Goal: Task Accomplishment & Management: Manage account settings

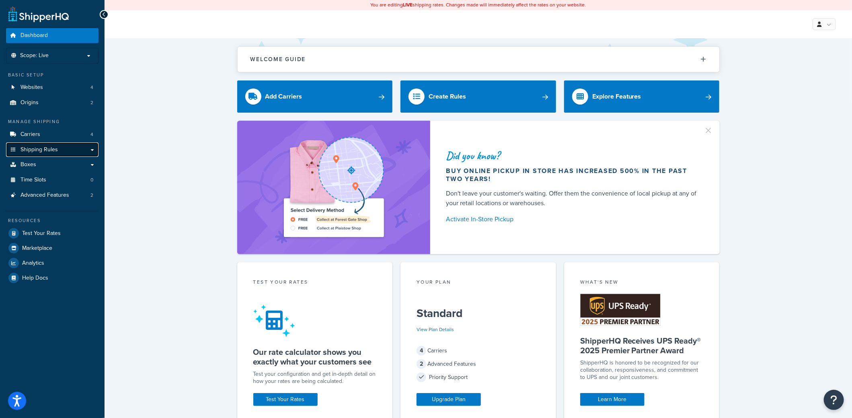
click at [35, 153] on span "Shipping Rules" at bounding box center [39, 149] width 37 height 7
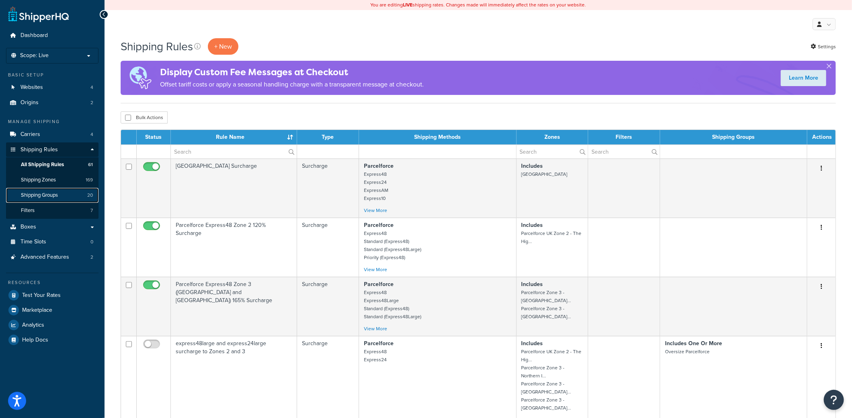
click at [57, 192] on span "Shipping Groups" at bounding box center [39, 195] width 37 height 7
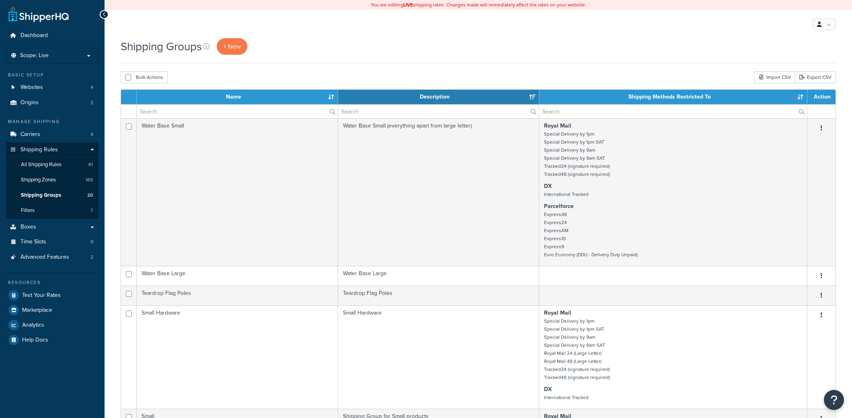
select select "15"
click at [186, 110] on input "text" at bounding box center [237, 112] width 201 height 14
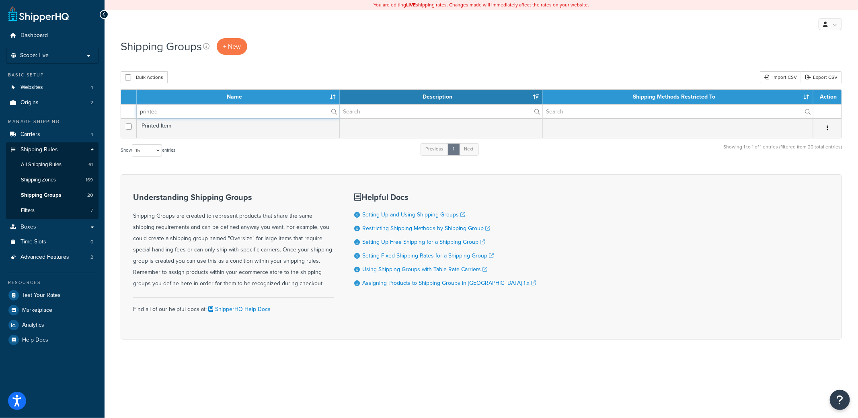
type input "printed"
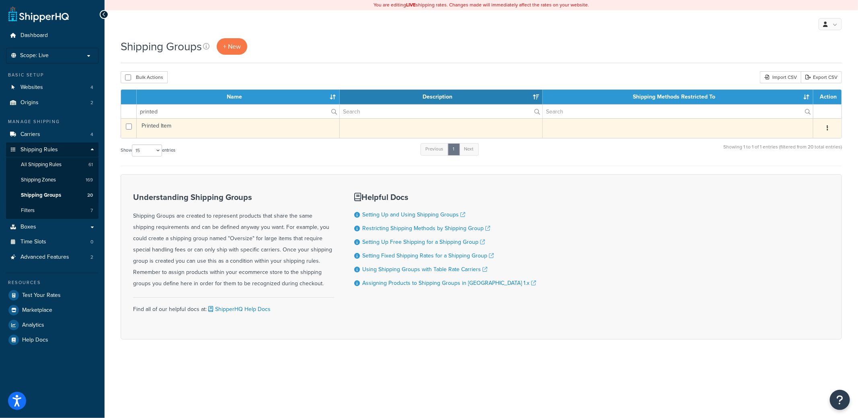
click at [178, 124] on td "Printed Item" at bounding box center [238, 128] width 203 height 20
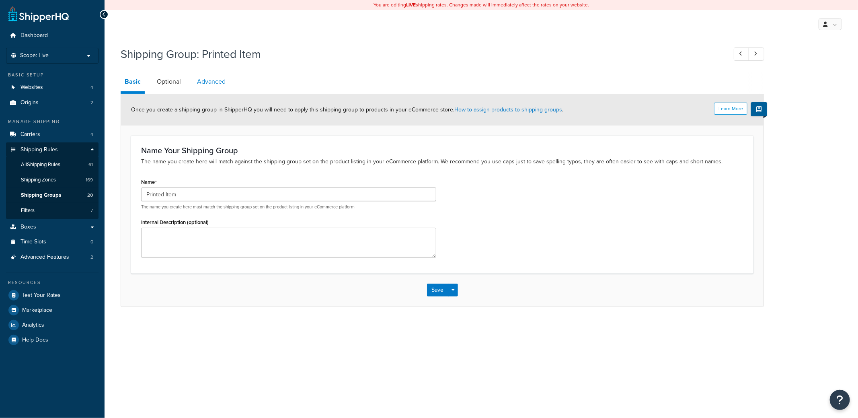
click at [214, 81] on link "Advanced" at bounding box center [211, 81] width 37 height 19
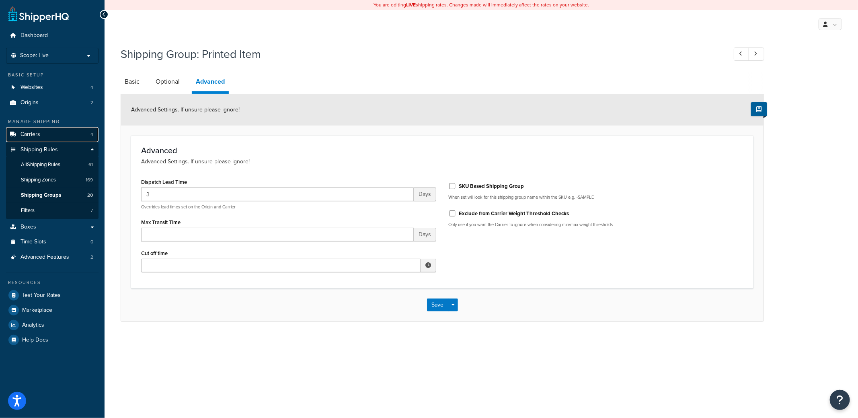
click at [34, 133] on span "Carriers" at bounding box center [31, 134] width 20 height 7
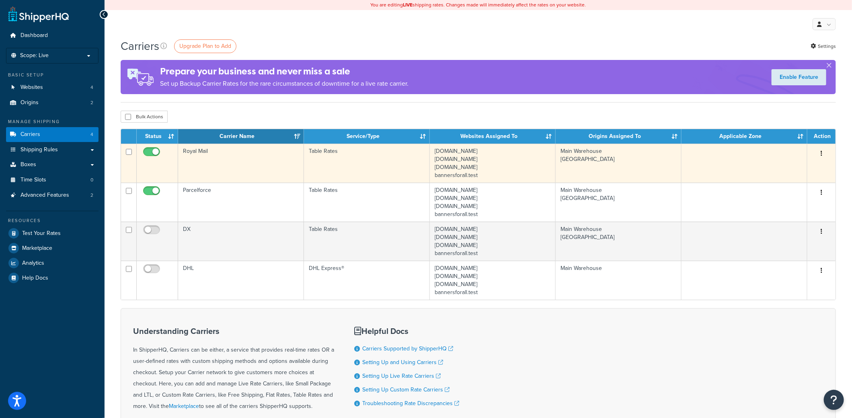
click at [218, 155] on td "Royal Mail" at bounding box center [241, 163] width 126 height 39
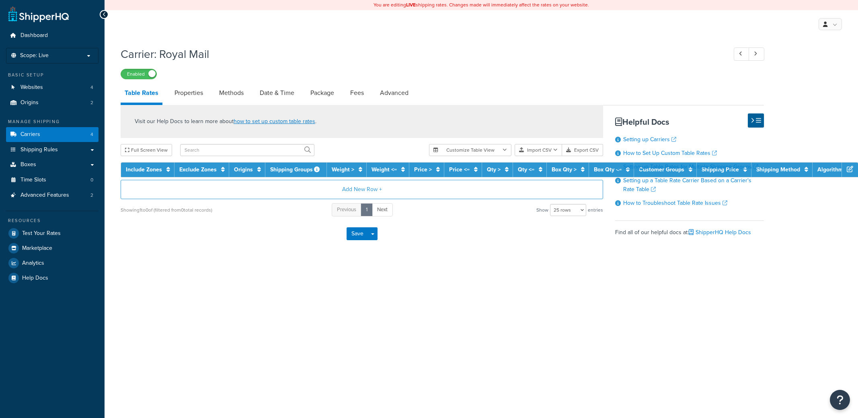
select select "25"
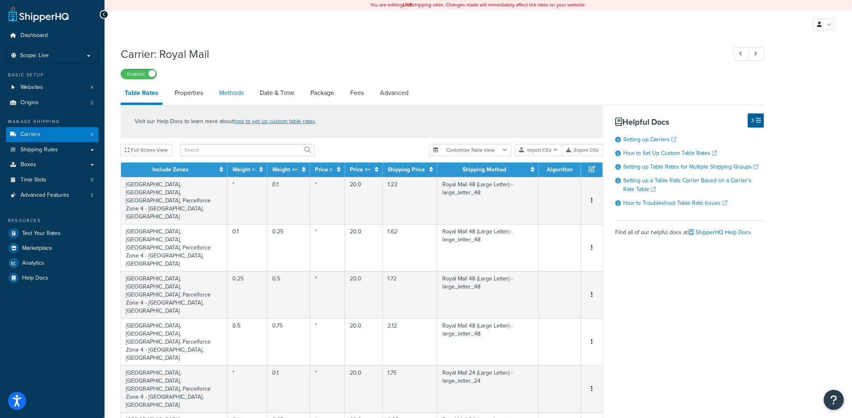
click at [228, 96] on link "Methods" at bounding box center [231, 92] width 33 height 19
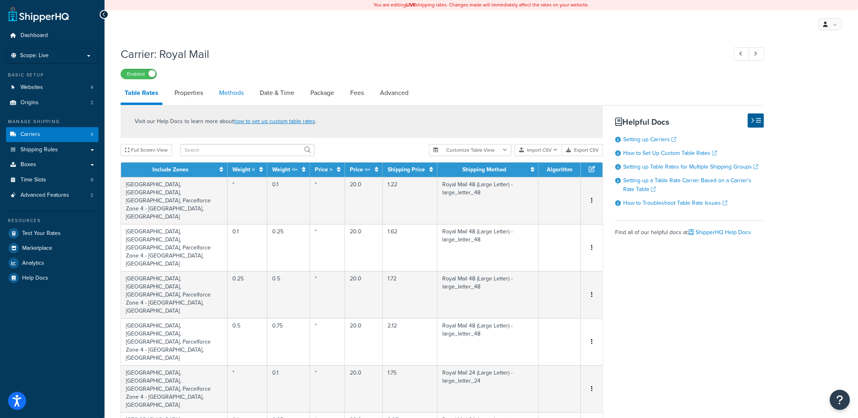
select select "25"
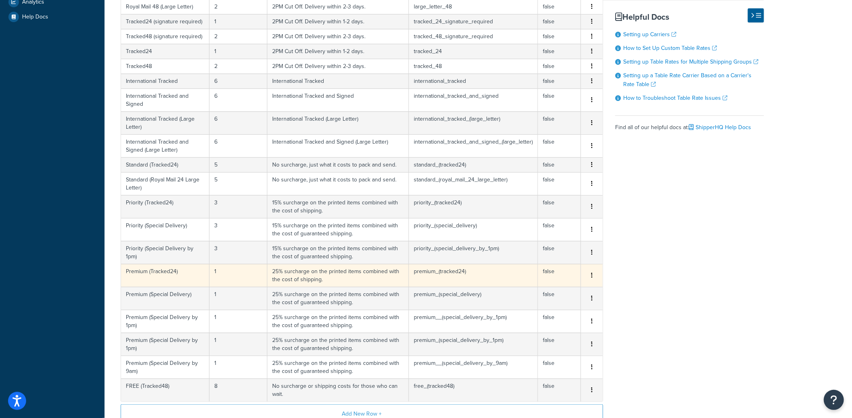
scroll to position [282, 0]
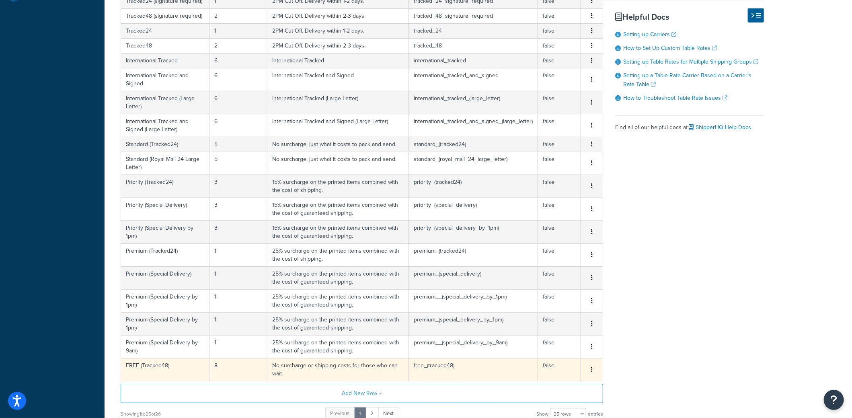
click at [148, 365] on td "FREE (Tracked48)" at bounding box center [165, 369] width 88 height 23
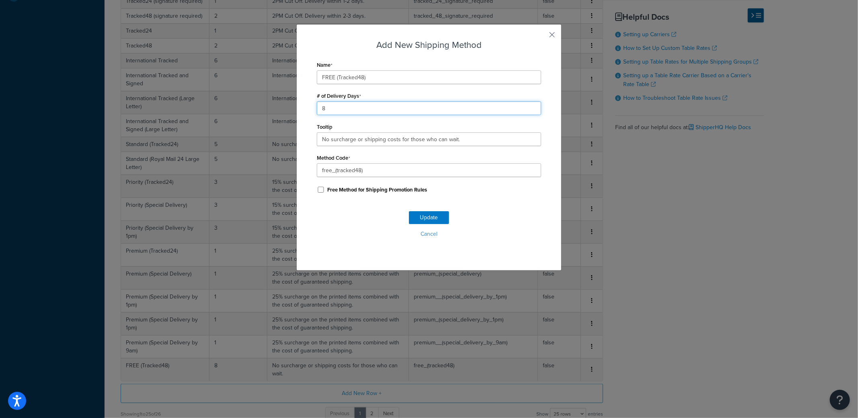
drag, startPoint x: 325, startPoint y: 109, endPoint x: 317, endPoint y: 110, distance: 8.1
click at [317, 110] on input "8" at bounding box center [429, 108] width 224 height 14
drag, startPoint x: 309, startPoint y: 107, endPoint x: 304, endPoint y: 105, distance: 5.9
click at [305, 106] on div "Add New Shipping Method Name FREE (Tracked48) # of Delivery Days 9 Tooltip No s…" at bounding box center [428, 147] width 265 height 247
type input "10"
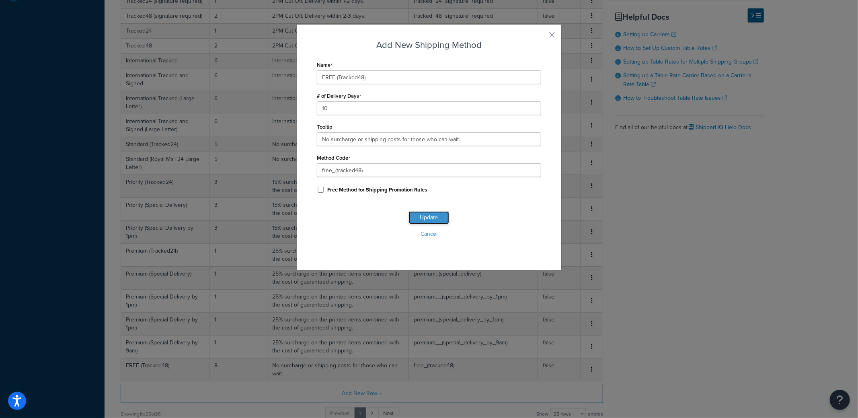
click at [439, 220] on button "Update" at bounding box center [429, 217] width 40 height 13
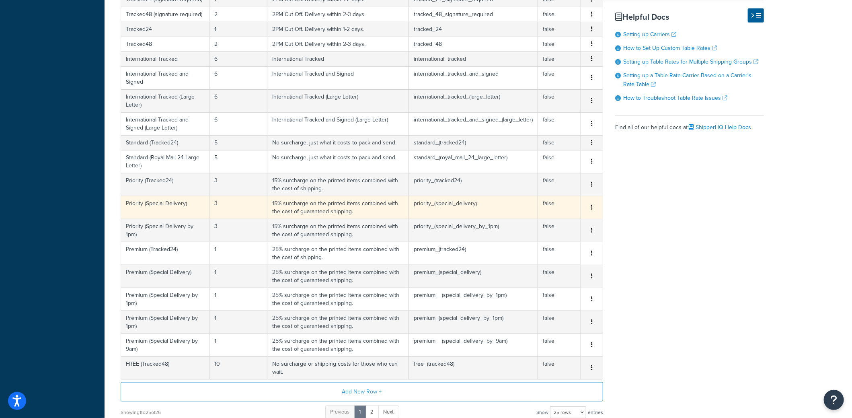
scroll to position [396, 0]
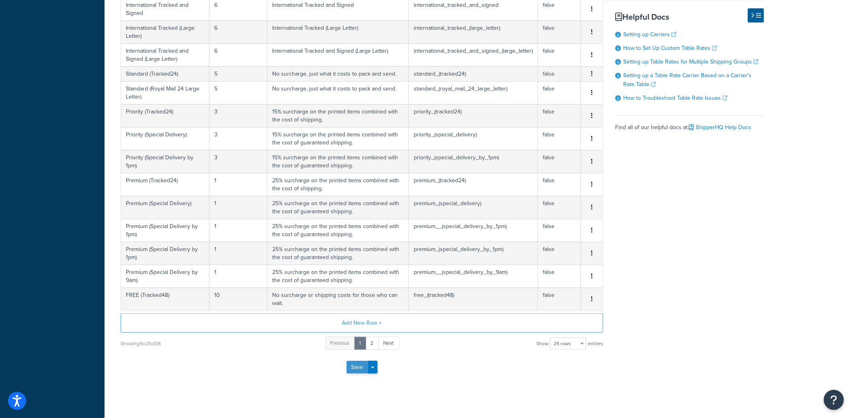
click at [357, 361] on button "Save" at bounding box center [358, 367] width 22 height 13
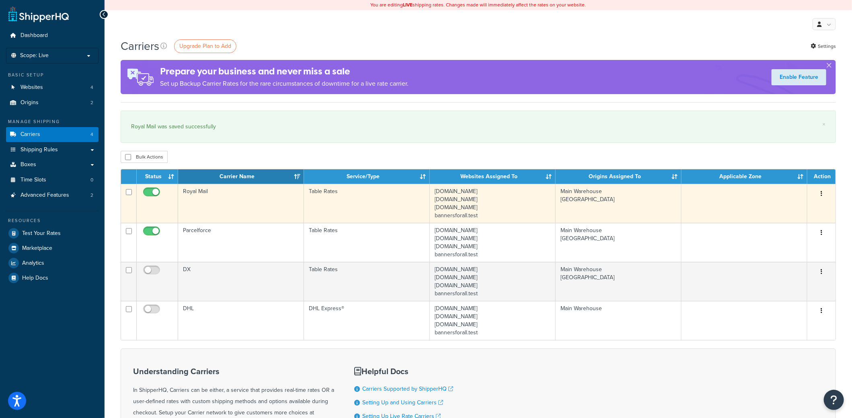
click at [190, 190] on td "Royal Mail" at bounding box center [241, 203] width 126 height 39
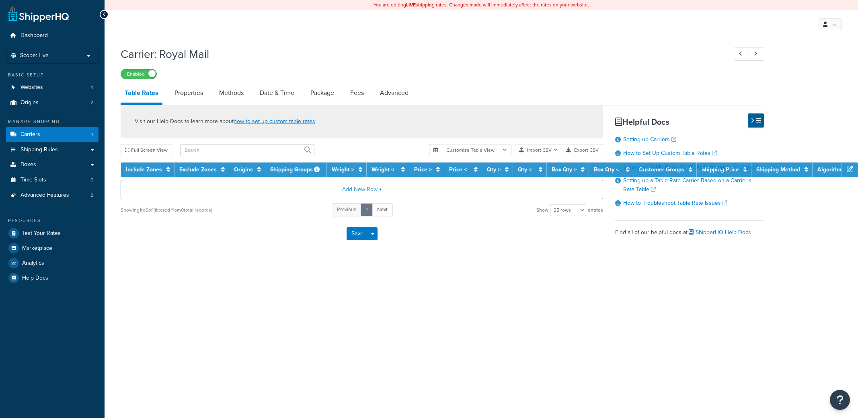
select select "25"
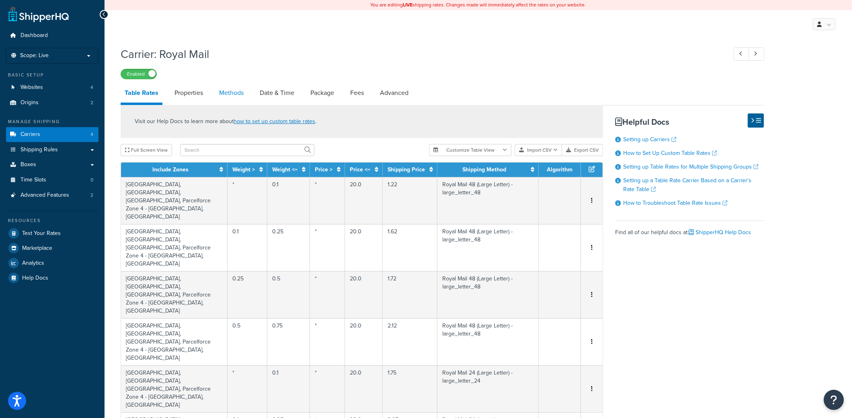
click at [233, 95] on link "Methods" at bounding box center [231, 92] width 33 height 19
select select "25"
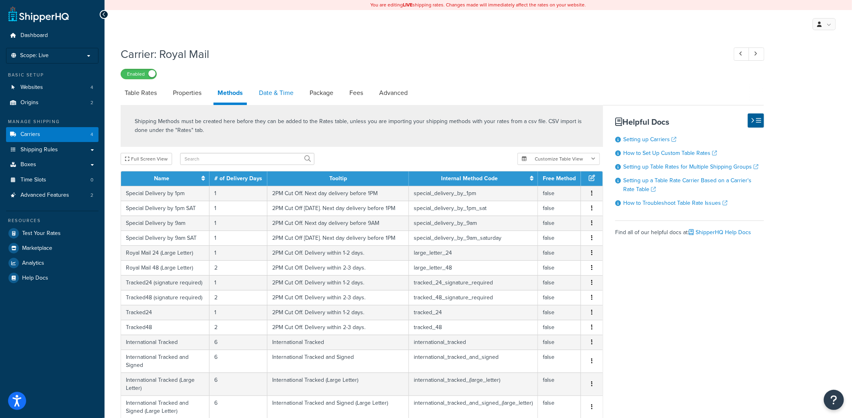
click at [269, 95] on link "Date & Time" at bounding box center [276, 92] width 43 height 19
select select "yMMMEd"
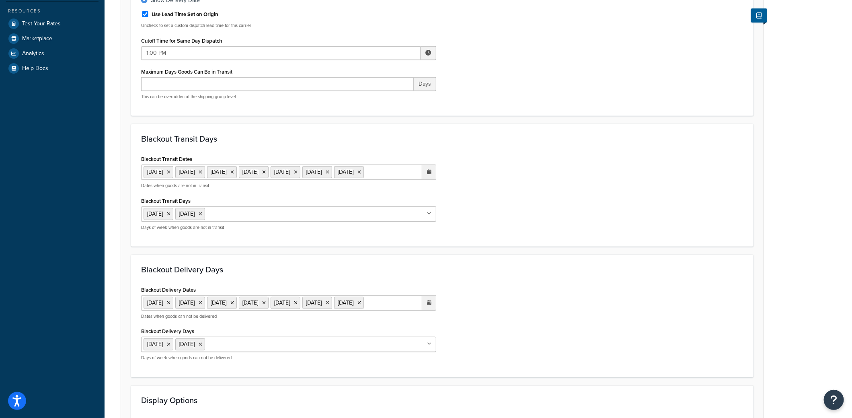
scroll to position [241, 0]
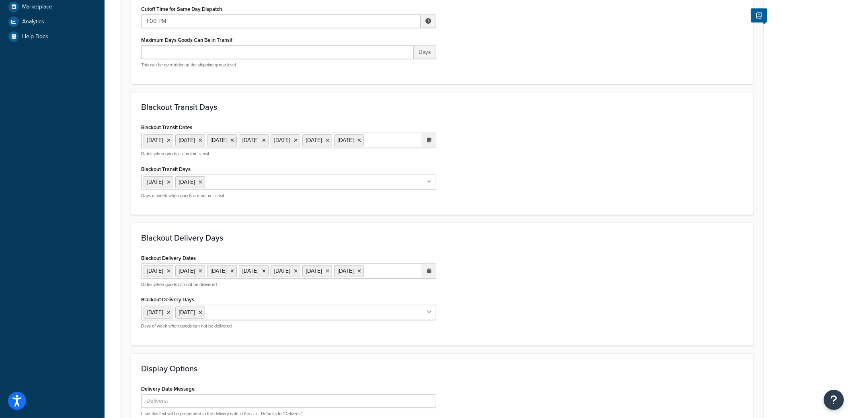
click at [241, 186] on input "Blackout Transit Days" at bounding box center [242, 181] width 71 height 9
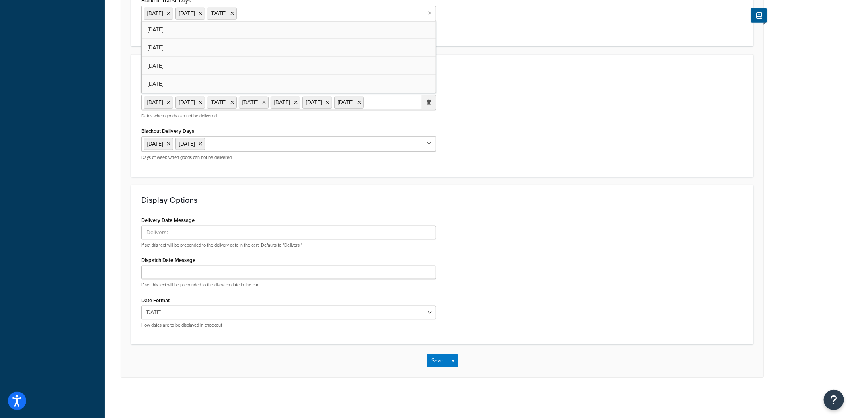
scroll to position [434, 0]
click at [439, 360] on button "Save" at bounding box center [438, 360] width 22 height 13
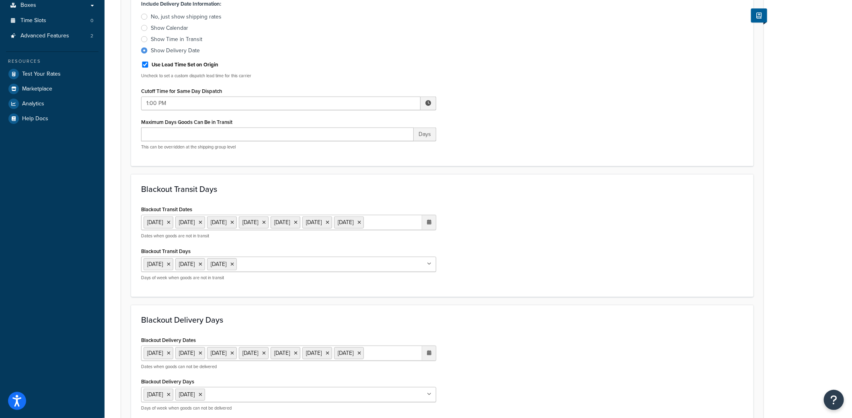
scroll to position [401, 0]
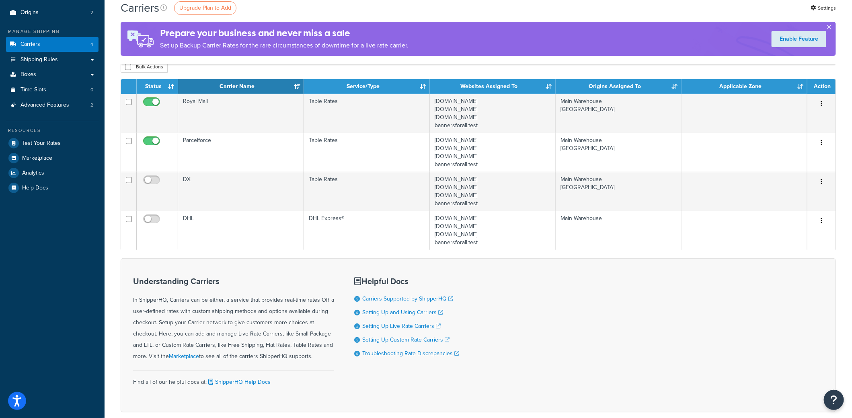
scroll to position [10, 0]
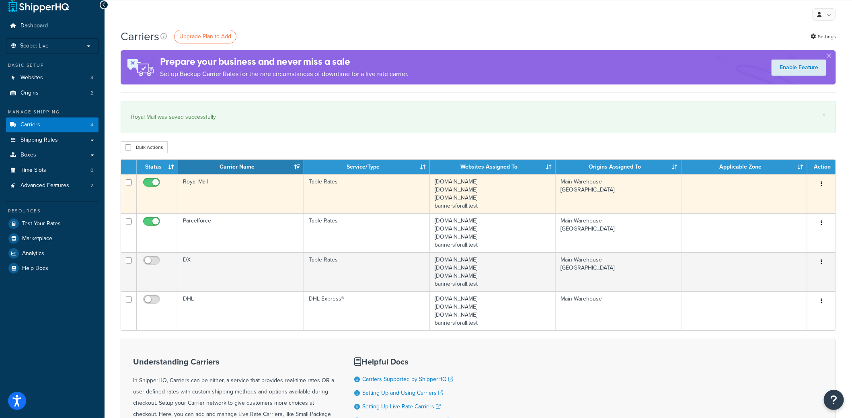
click at [222, 187] on td "Royal Mail" at bounding box center [241, 193] width 126 height 39
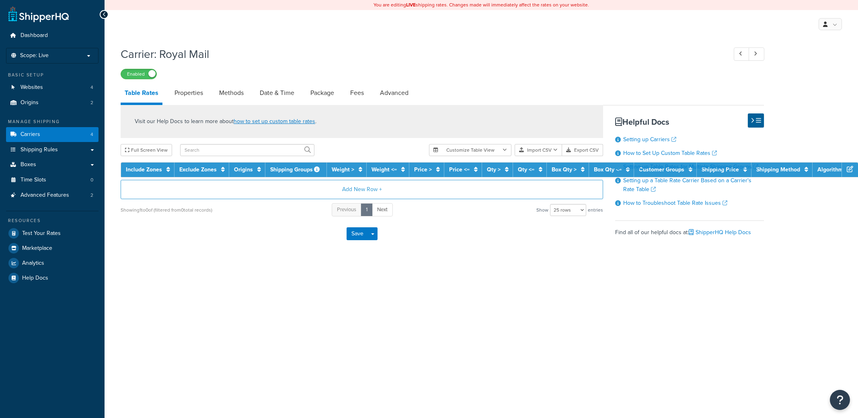
select select "25"
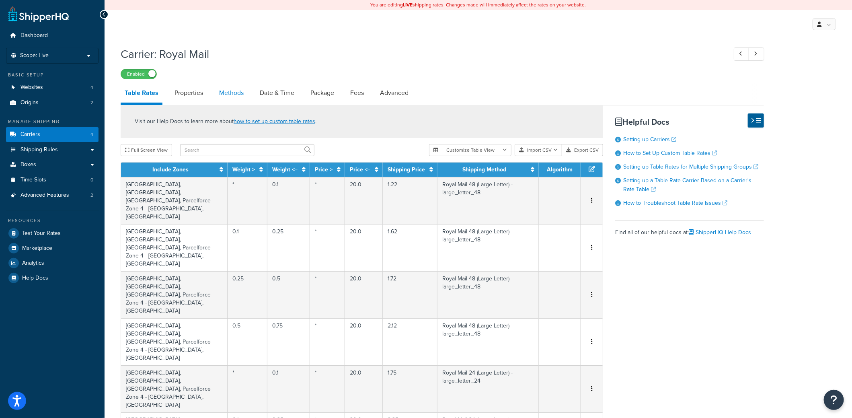
click at [230, 91] on link "Methods" at bounding box center [231, 92] width 33 height 19
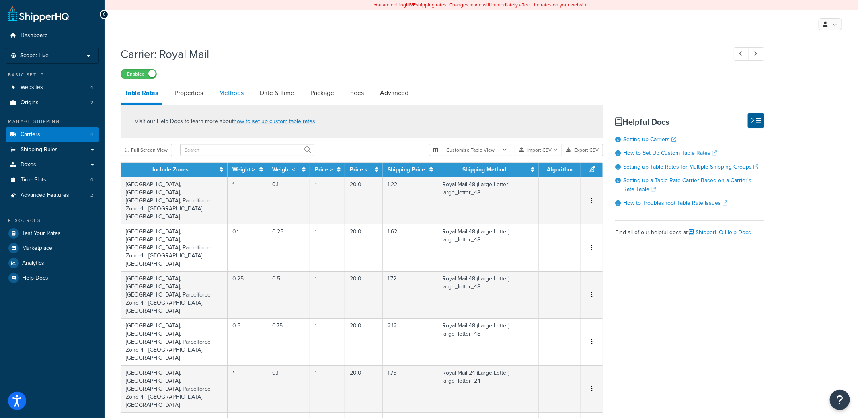
select select "25"
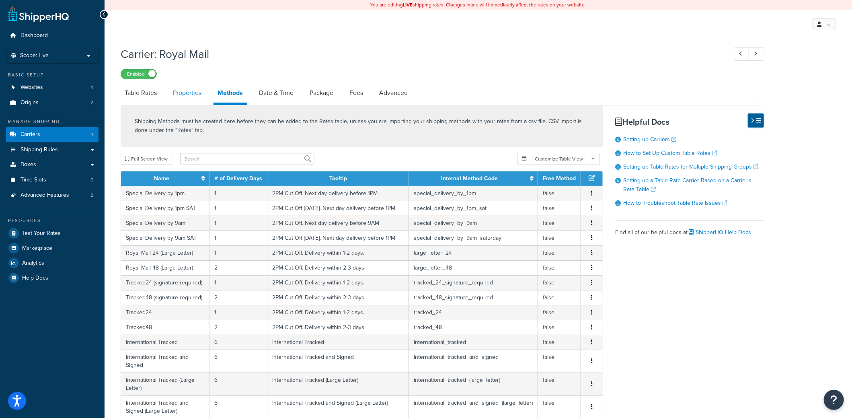
click at [196, 92] on link "Properties" at bounding box center [187, 92] width 37 height 19
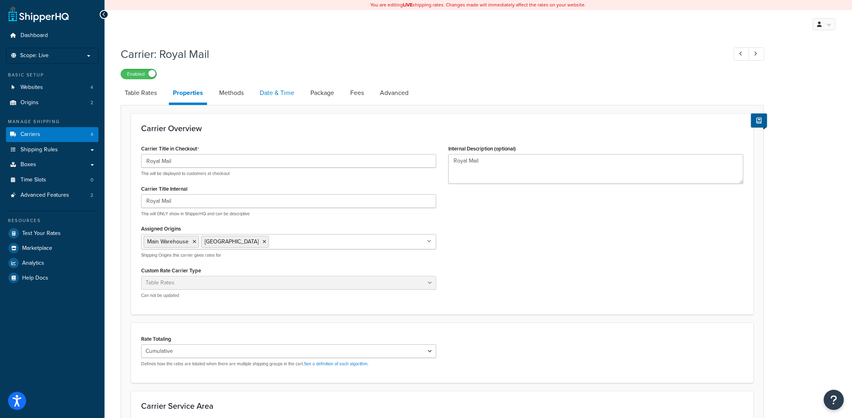
click at [290, 93] on link "Date & Time" at bounding box center [277, 92] width 43 height 19
select select "yMMMEd"
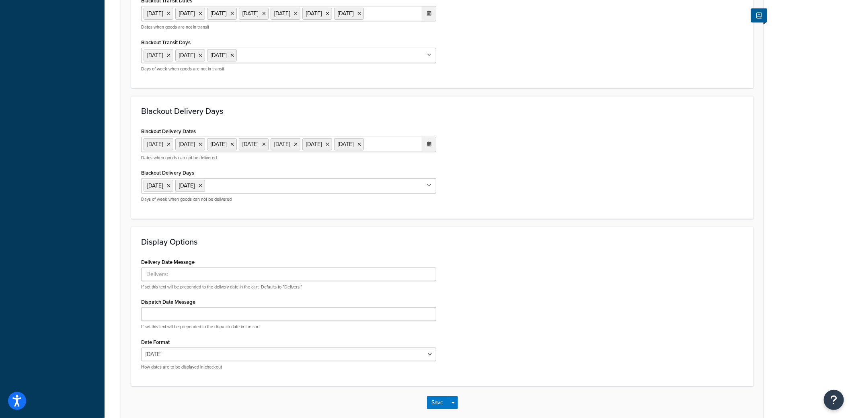
scroll to position [362, 0]
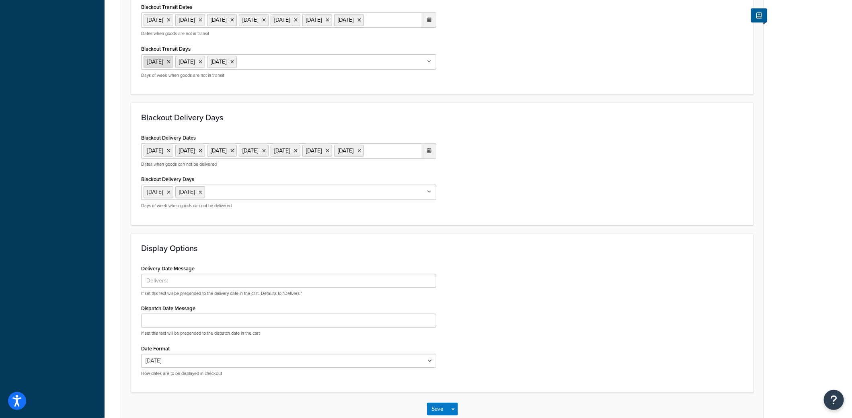
click at [167, 64] on icon at bounding box center [169, 62] width 4 height 5
click at [277, 70] on ul "Saturday Sunday" at bounding box center [288, 61] width 295 height 15
click at [545, 84] on div "Blackout Transit Dates 25 Dec 2025 26 Dec 2025 29 Dec 2025 30 Dec 2025 31 Dec 2…" at bounding box center [442, 42] width 615 height 83
click at [239, 66] on input "Blackout Transit Days" at bounding box center [242, 61] width 71 height 9
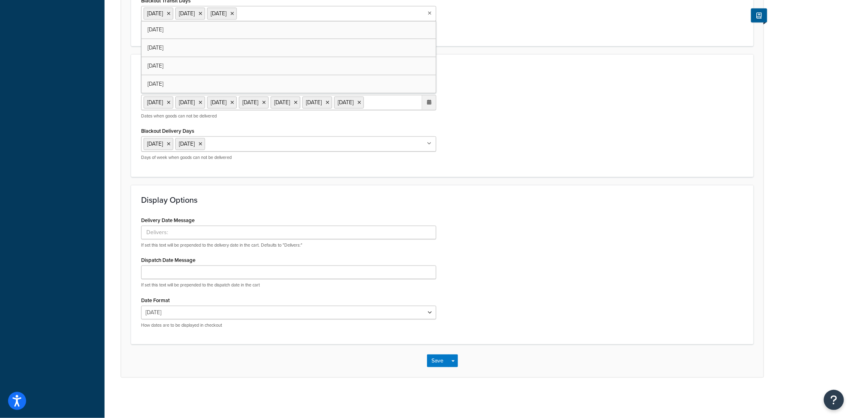
scroll to position [434, 0]
click at [436, 357] on button "Save" at bounding box center [438, 360] width 22 height 13
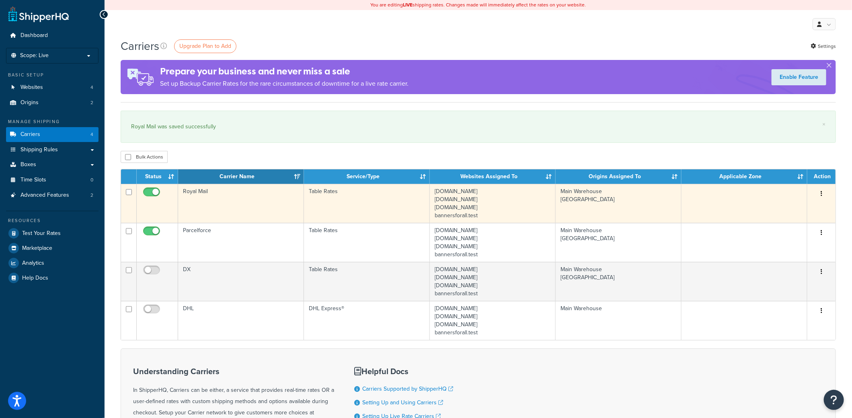
click at [249, 190] on td "Royal Mail" at bounding box center [241, 203] width 126 height 39
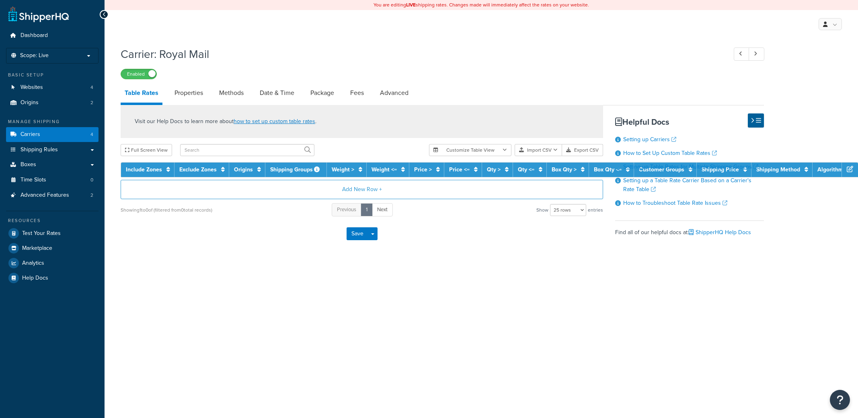
select select "25"
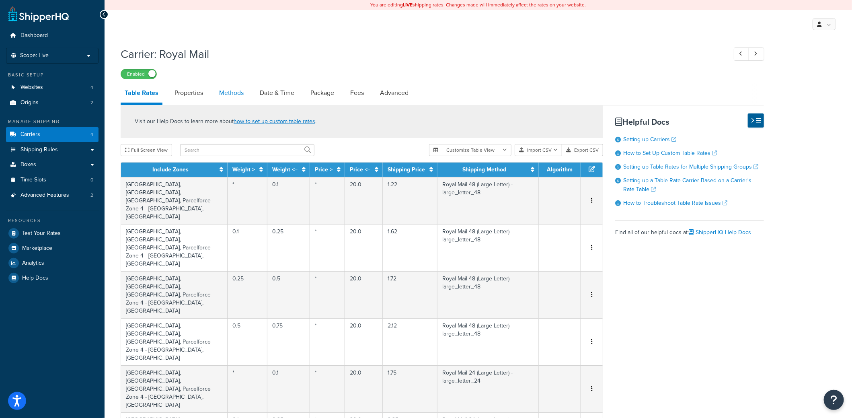
click at [225, 95] on link "Methods" at bounding box center [231, 92] width 33 height 19
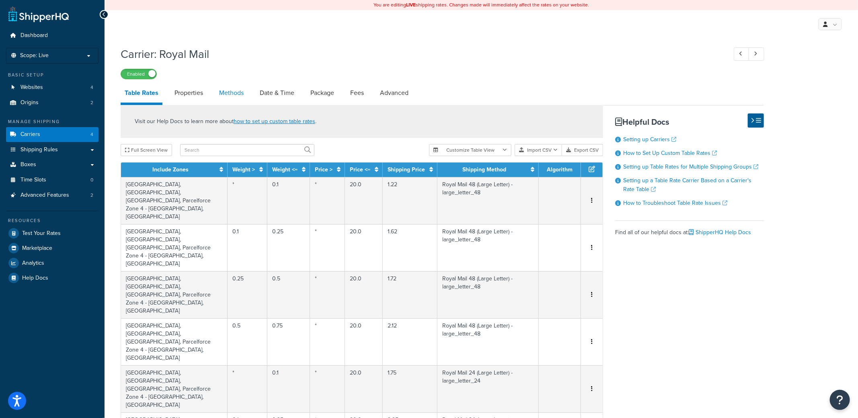
select select "25"
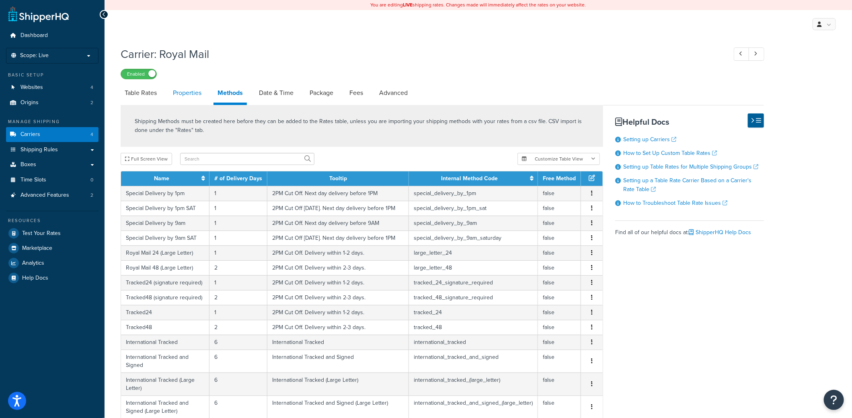
click at [187, 91] on link "Properties" at bounding box center [187, 92] width 37 height 19
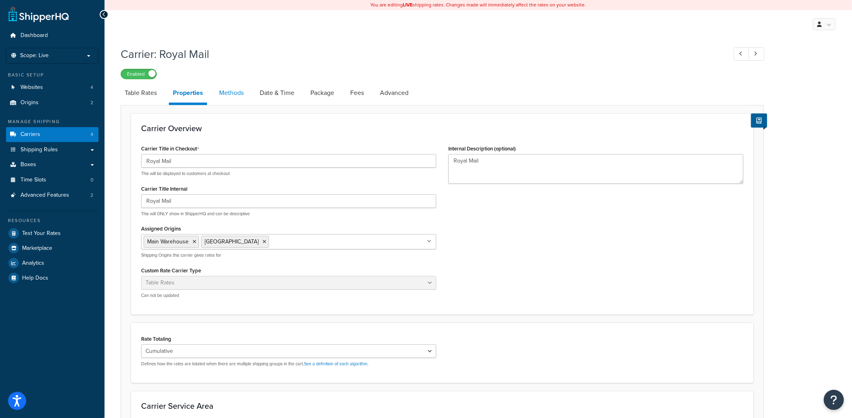
click at [239, 94] on link "Methods" at bounding box center [231, 92] width 33 height 19
select select "25"
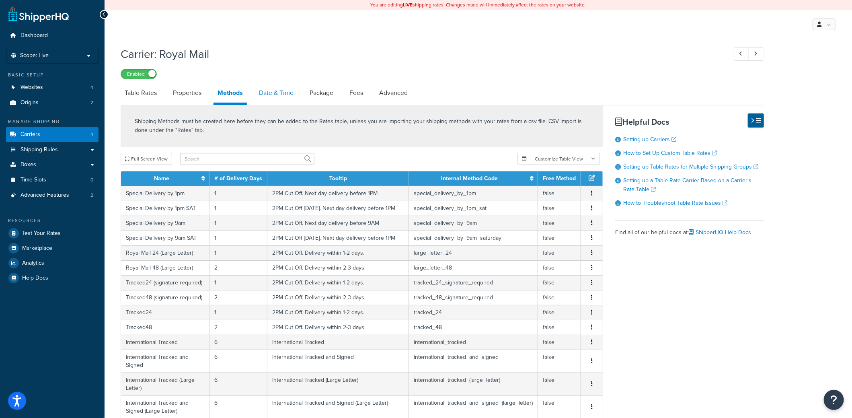
click at [277, 96] on link "Date & Time" at bounding box center [276, 92] width 43 height 19
select select "yMMMEd"
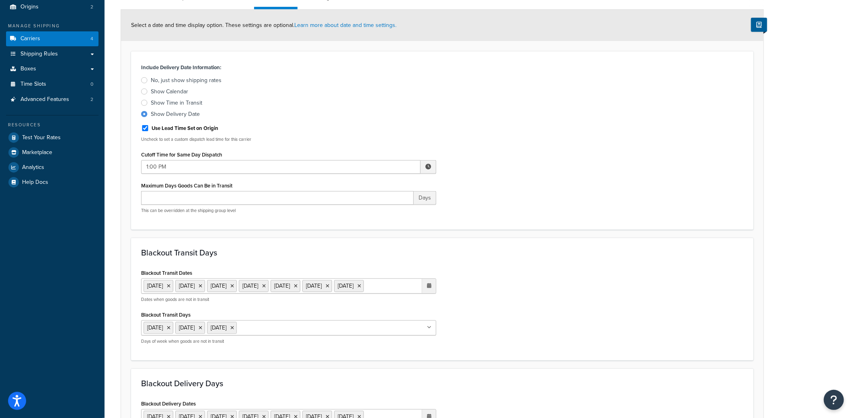
scroll to position [161, 0]
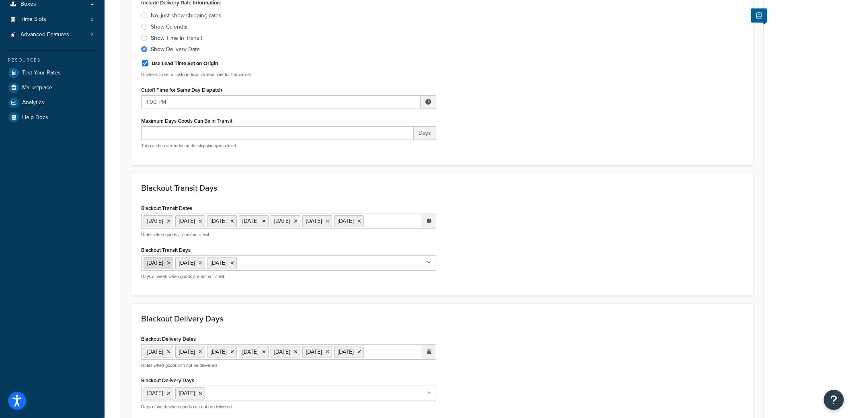
click at [171, 265] on icon at bounding box center [169, 263] width 4 height 5
click at [233, 267] on input "Blackout Transit Days" at bounding box center [242, 262] width 71 height 9
click at [539, 255] on div "Blackout Transit Dates 25 Dec 2025 26 Dec 2025 29 Dec 2025 30 Dec 2025 31 Dec 2…" at bounding box center [442, 243] width 615 height 83
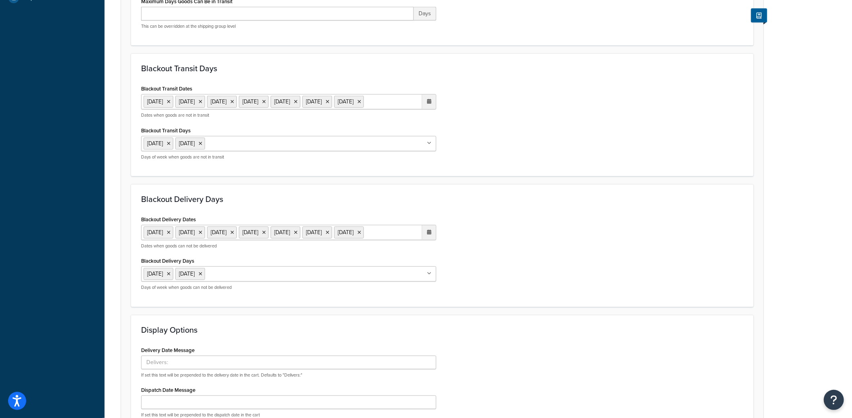
scroll to position [282, 0]
click at [230, 276] on input "Blackout Delivery Days" at bounding box center [242, 272] width 71 height 9
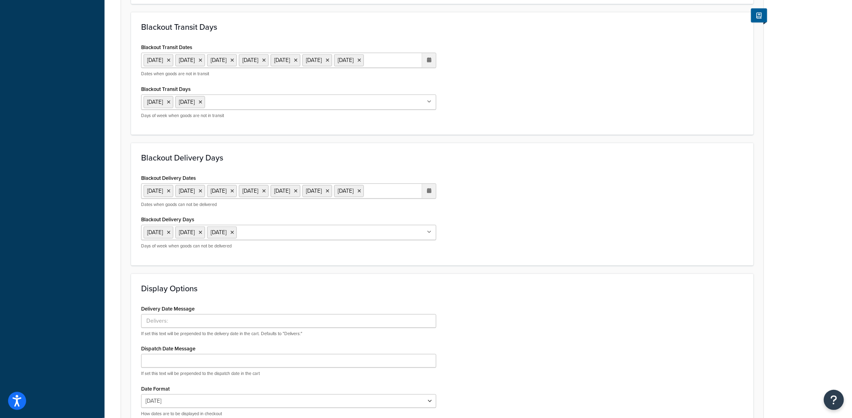
click at [599, 255] on div "Blackout Delivery Dates 25 Dec 2025 26 Dec 2025 29 Dec 2025 30 Dec 2025 31 Dec …" at bounding box center [442, 213] width 615 height 83
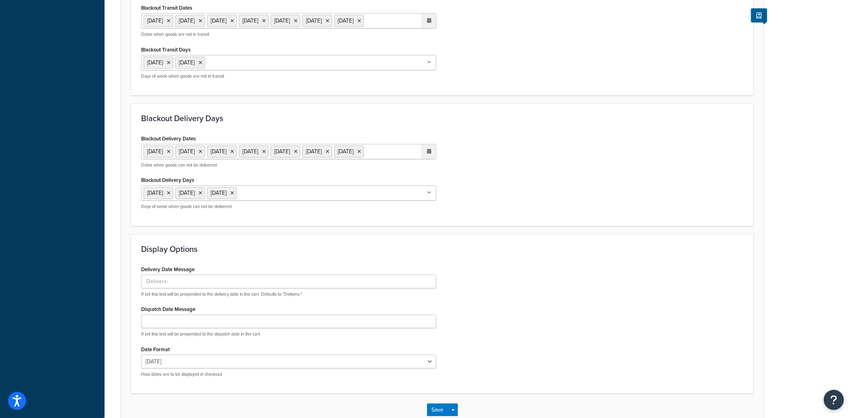
scroll to position [434, 0]
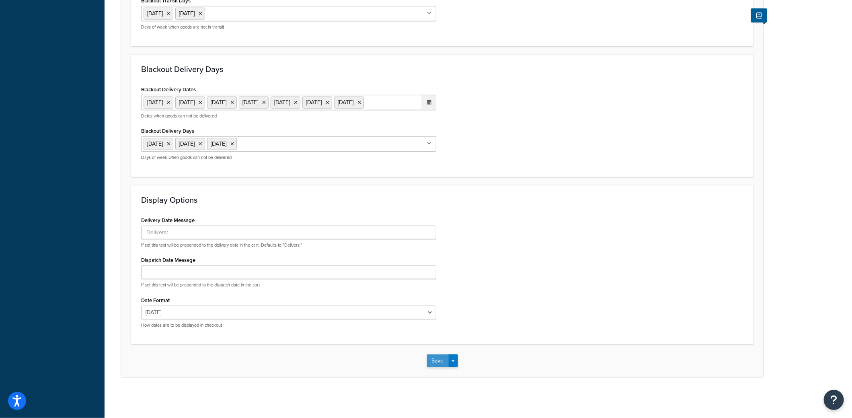
click at [433, 362] on button "Save" at bounding box center [438, 360] width 22 height 13
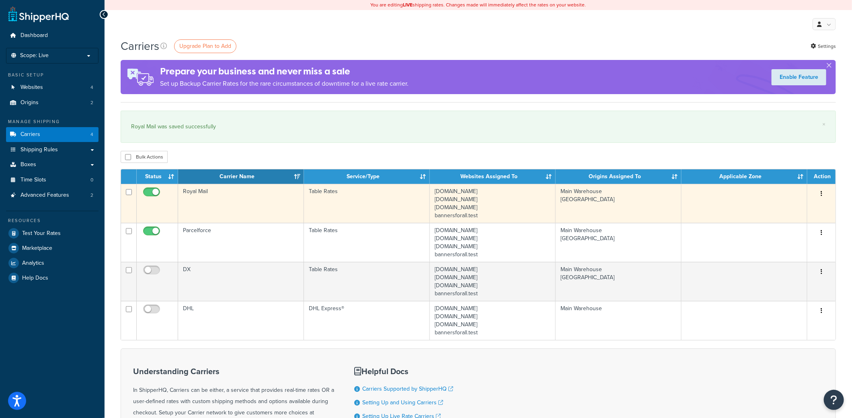
click at [317, 198] on td "Table Rates" at bounding box center [367, 203] width 126 height 39
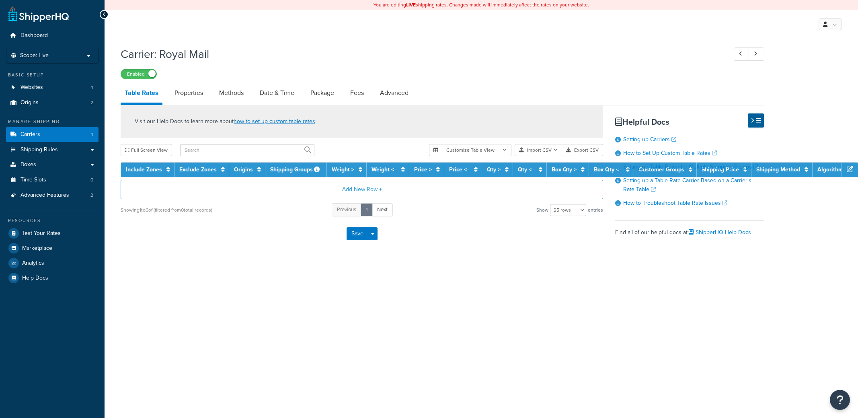
select select "25"
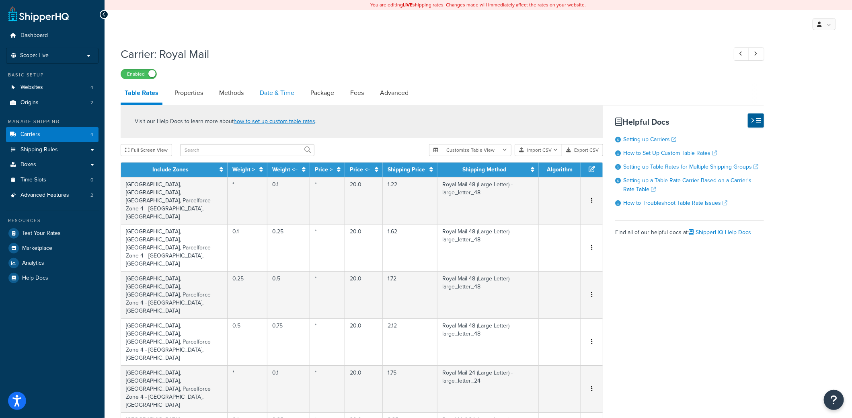
click at [263, 93] on link "Date & Time" at bounding box center [277, 92] width 43 height 19
select select "yMMMEd"
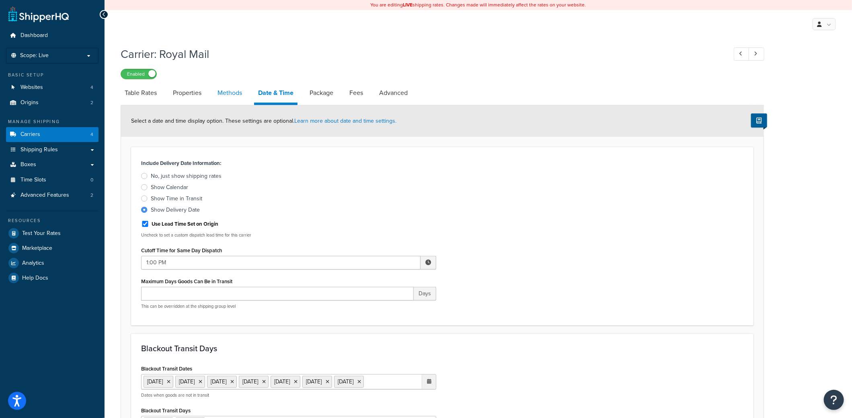
click at [222, 91] on link "Methods" at bounding box center [230, 92] width 33 height 19
select select "25"
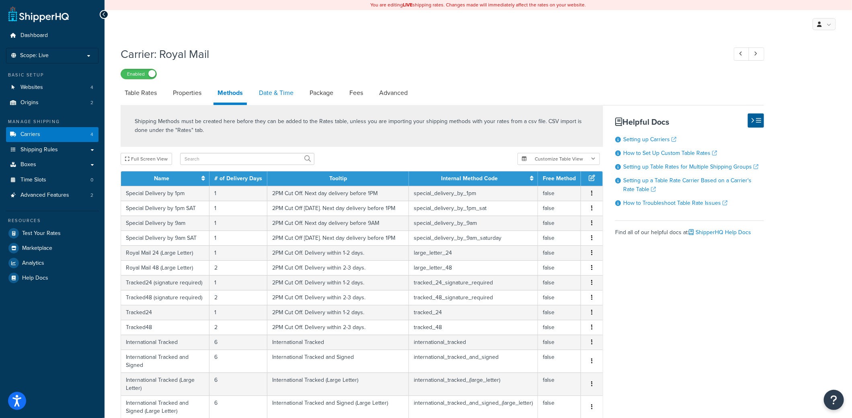
click at [276, 93] on link "Date & Time" at bounding box center [276, 92] width 43 height 19
select select "yMMMEd"
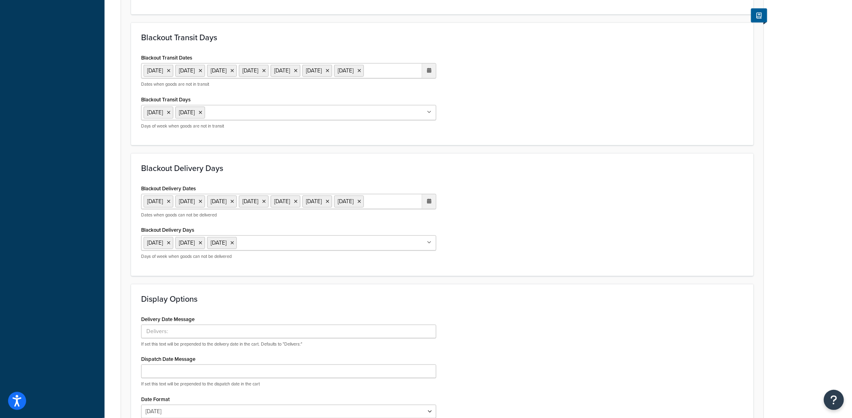
scroll to position [321, 0]
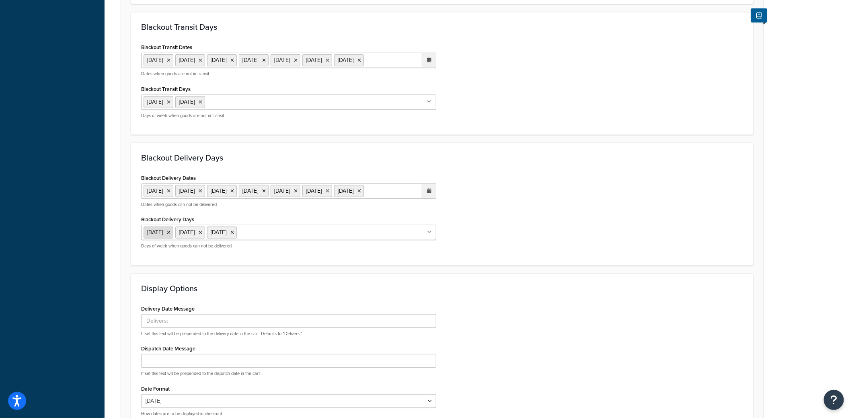
click at [171, 235] on icon at bounding box center [169, 232] width 4 height 5
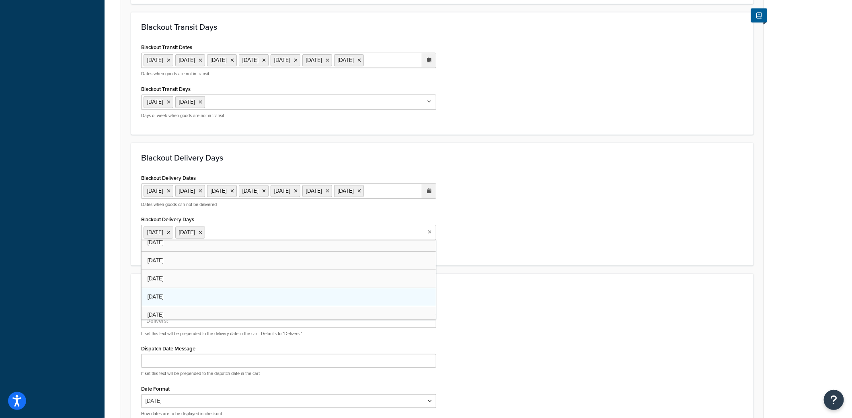
scroll to position [9, 0]
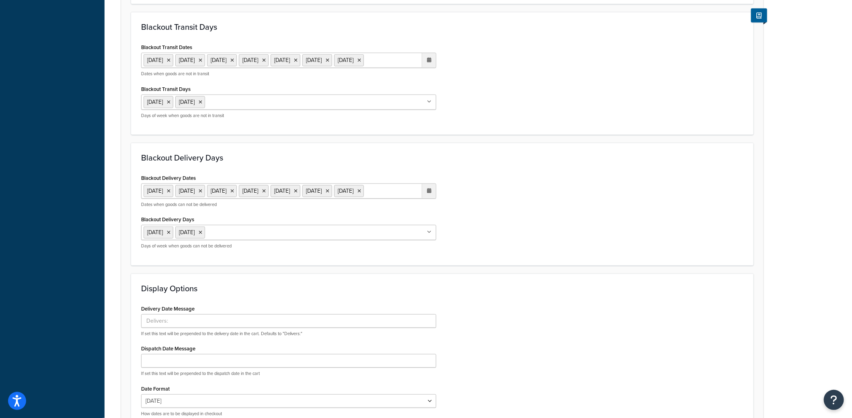
click at [552, 175] on div "Blackout Delivery Days Blackout Delivery Dates 25 Dec 2025 26 Dec 2025 29 Dec 2…" at bounding box center [442, 204] width 623 height 123
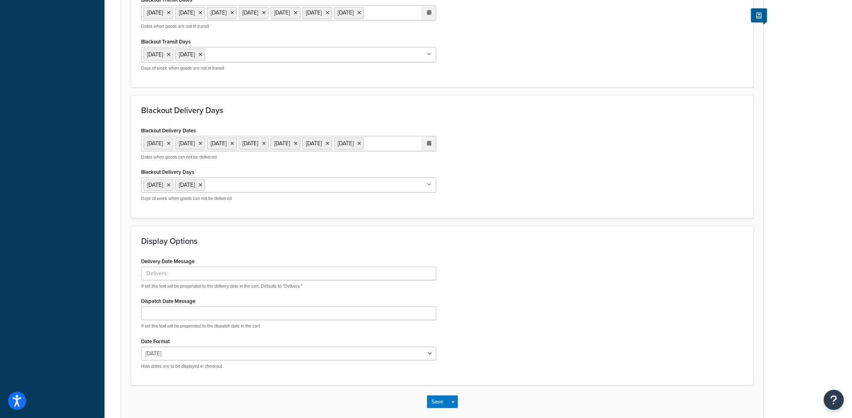
scroll to position [434, 0]
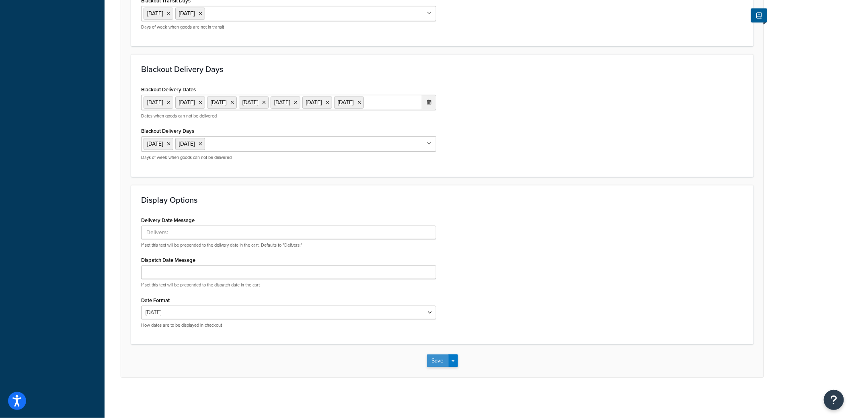
drag, startPoint x: 436, startPoint y: 361, endPoint x: 436, endPoint y: 357, distance: 4.1
click at [436, 360] on button "Save" at bounding box center [438, 360] width 22 height 13
